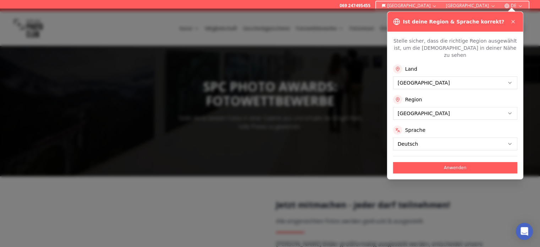
click at [456, 162] on button "Anwenden" at bounding box center [455, 167] width 124 height 11
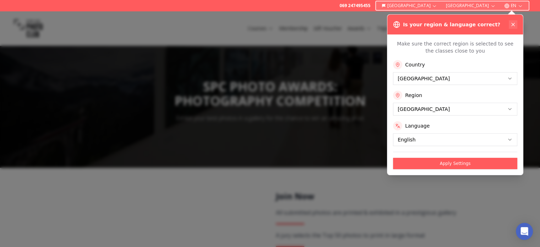
click at [513, 23] on icon at bounding box center [513, 25] width 6 height 6
click at [513, 23] on button "Login" at bounding box center [511, 28] width 30 height 10
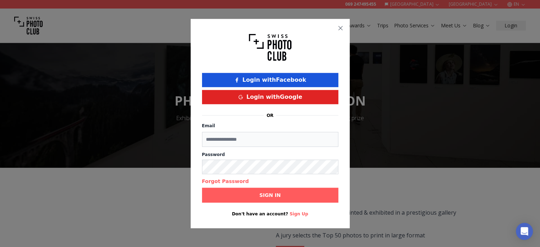
click at [338, 25] on icon "button" at bounding box center [340, 28] width 6 height 6
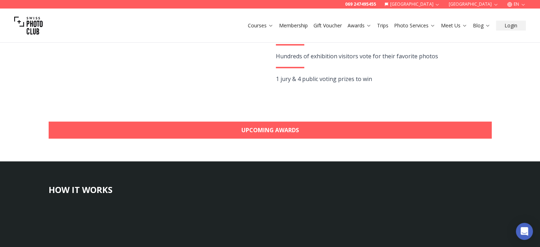
scroll to position [213, 0]
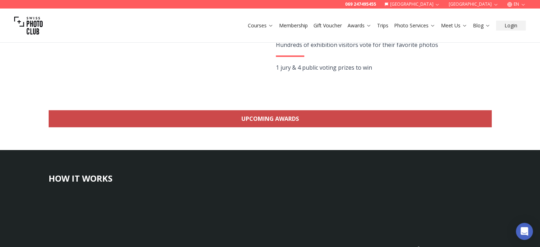
click at [272, 120] on link "Upcoming Awards" at bounding box center [270, 118] width 443 height 17
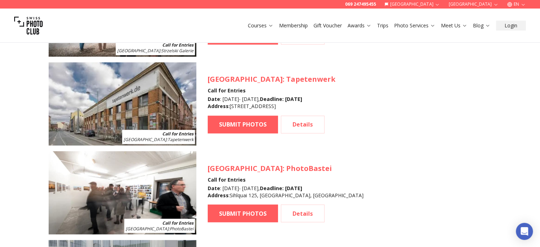
scroll to position [1199, 0]
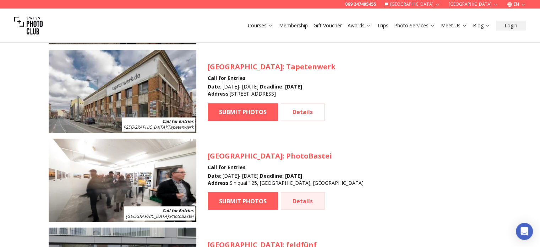
click at [313, 201] on link "Details" at bounding box center [303, 201] width 44 height 18
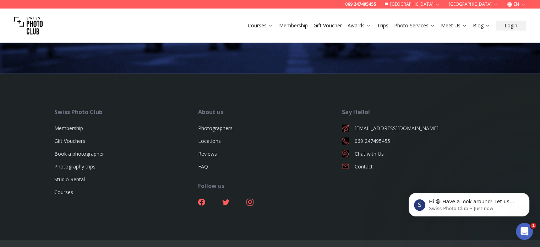
scroll to position [1661, 0]
